Goal: Task Accomplishment & Management: Manage account settings

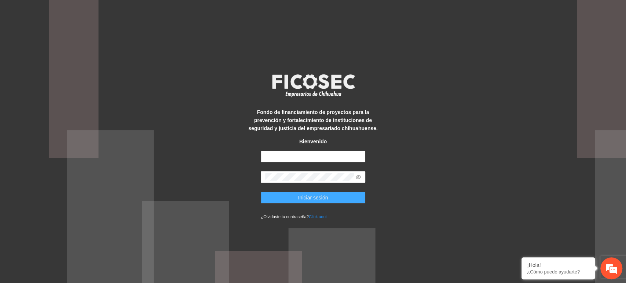
type input "**********"
click at [290, 199] on button "Iniciar sesión" at bounding box center [313, 198] width 104 height 12
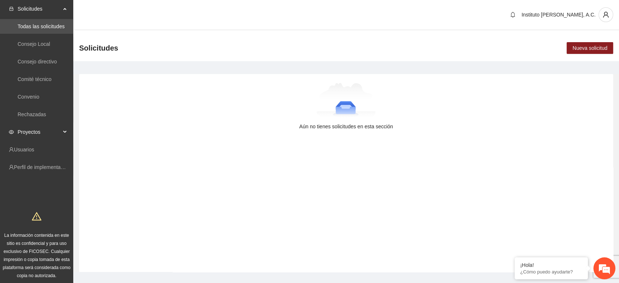
click at [39, 134] on span "Proyectos" at bounding box center [39, 132] width 43 height 15
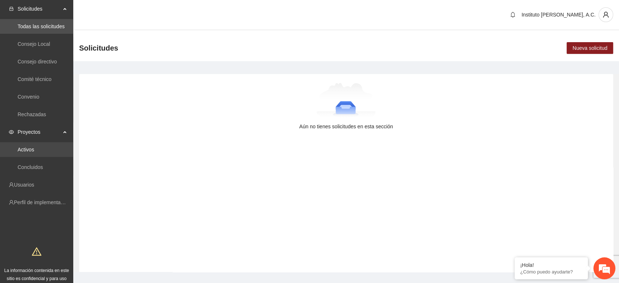
click at [34, 151] on link "Activos" at bounding box center [26, 150] width 16 height 6
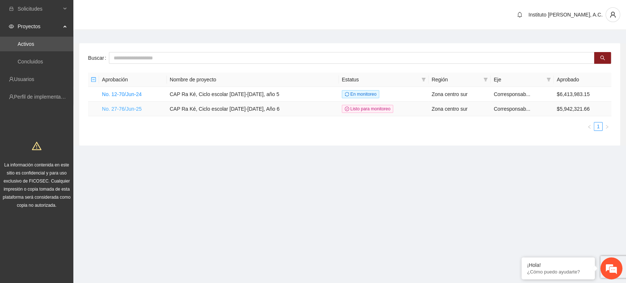
click at [130, 106] on link "No. 27-76/Jun-25" at bounding box center [122, 109] width 40 height 6
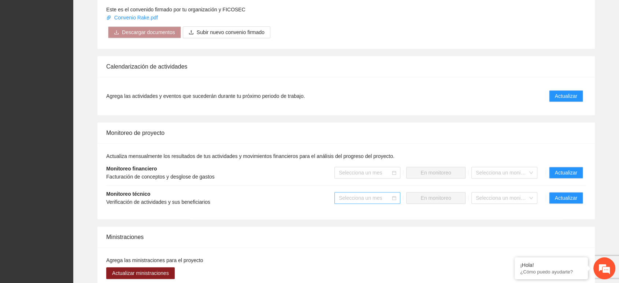
scroll to position [657, 0]
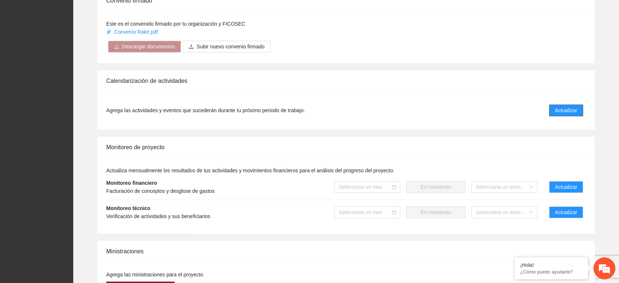
click at [557, 110] on span "Actualizar" at bounding box center [566, 110] width 22 height 8
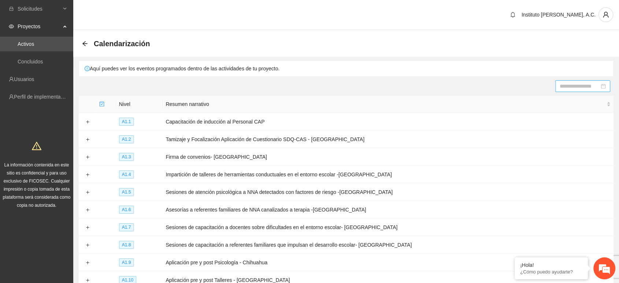
click at [566, 83] on input at bounding box center [580, 86] width 40 height 8
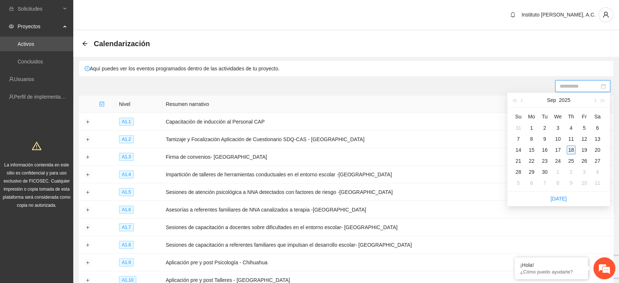
type input "**********"
click at [573, 149] on div "18" at bounding box center [571, 150] width 9 height 9
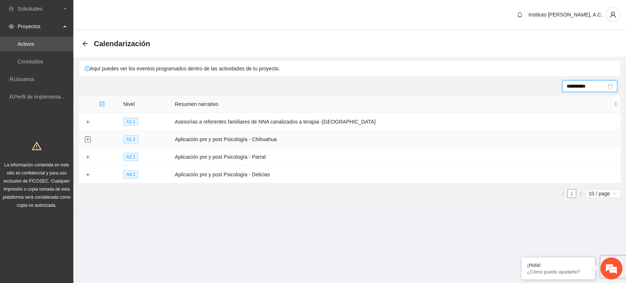
drag, startPoint x: 88, startPoint y: 138, endPoint x: 101, endPoint y: 137, distance: 13.2
click at [88, 138] on button "Expand row" at bounding box center [88, 140] width 6 height 6
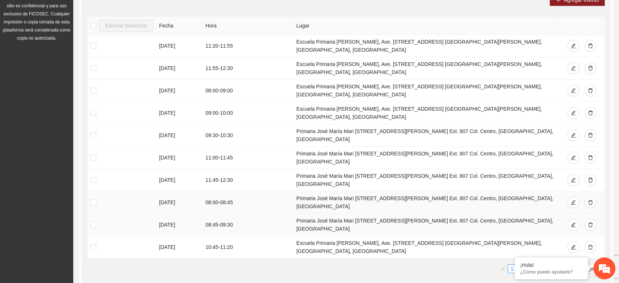
scroll to position [158, 0]
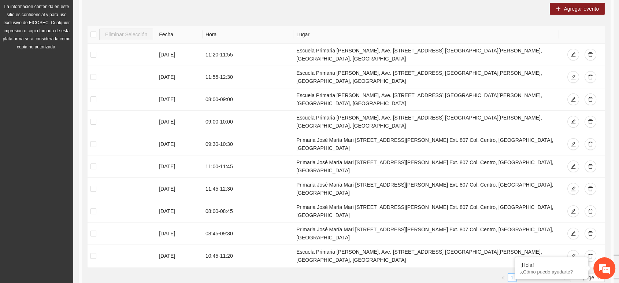
click at [522, 273] on link "2" at bounding box center [521, 277] width 8 height 8
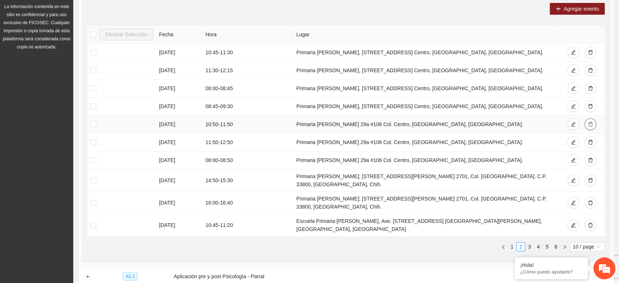
click at [587, 123] on button "button" at bounding box center [591, 124] width 12 height 12
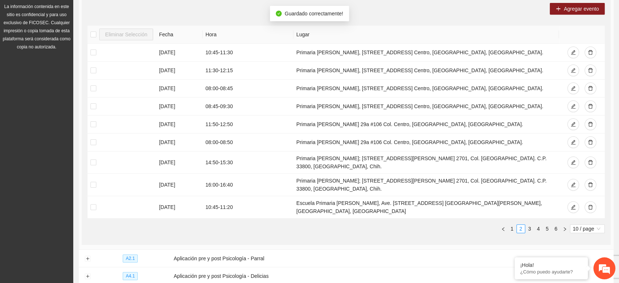
click at [308, 222] on div "Eliminar Selección Fecha Hora Lugar [DATE] 10:45 - 11:30 Primaria [PERSON_NAME]…" at bounding box center [347, 132] width 518 height 213
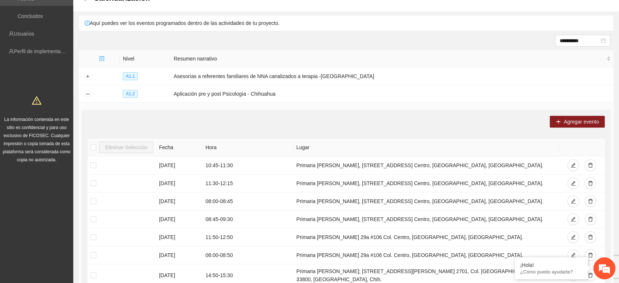
scroll to position [36, 0]
